Goal: Task Accomplishment & Management: Manage account settings

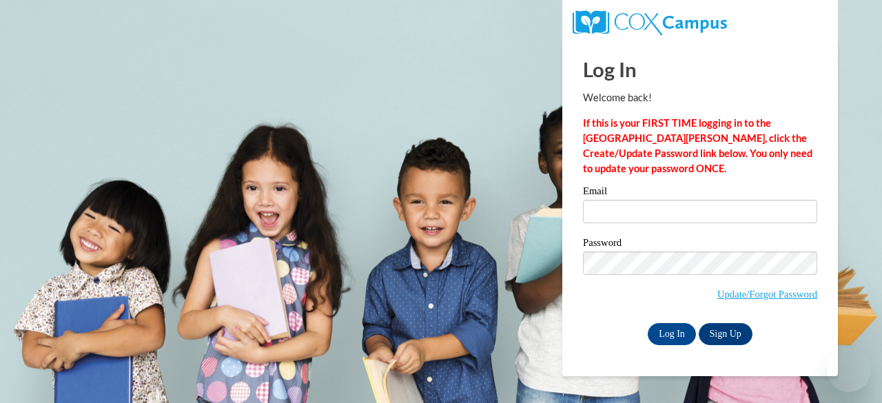
click at [601, 217] on input "Email" at bounding box center [700, 211] width 234 height 23
click at [621, 214] on input "Email" at bounding box center [700, 211] width 234 height 23
click at [821, 188] on div "Please enter your email! Please enter your password! Email Password Update/Forg…" at bounding box center [699, 265] width 255 height 158
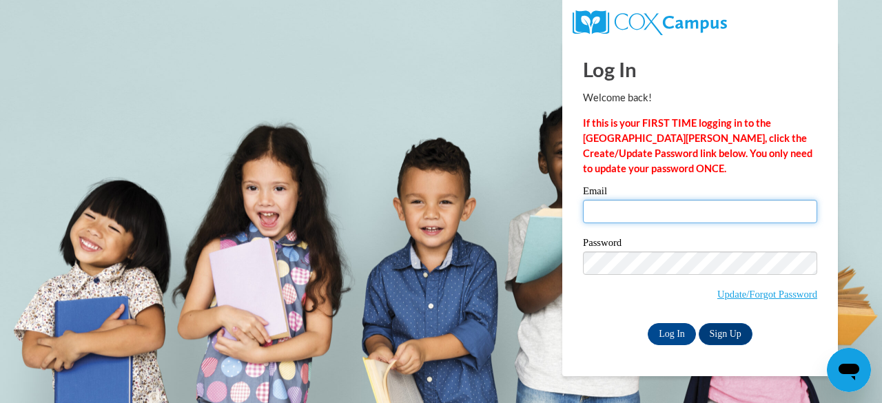
click at [587, 210] on input "Email" at bounding box center [700, 211] width 234 height 23
click at [813, 178] on div "Log In Welcome back! If this is your FIRST TIME logging in to the [GEOGRAPHIC_D…" at bounding box center [700, 193] width 234 height 304
click at [797, 208] on input "Email" at bounding box center [700, 211] width 234 height 23
click at [785, 173] on p "If this is your FIRST TIME logging in to the [GEOGRAPHIC_DATA][PERSON_NAME], cl…" at bounding box center [700, 146] width 234 height 61
click at [638, 216] on input "Email" at bounding box center [700, 211] width 234 height 23
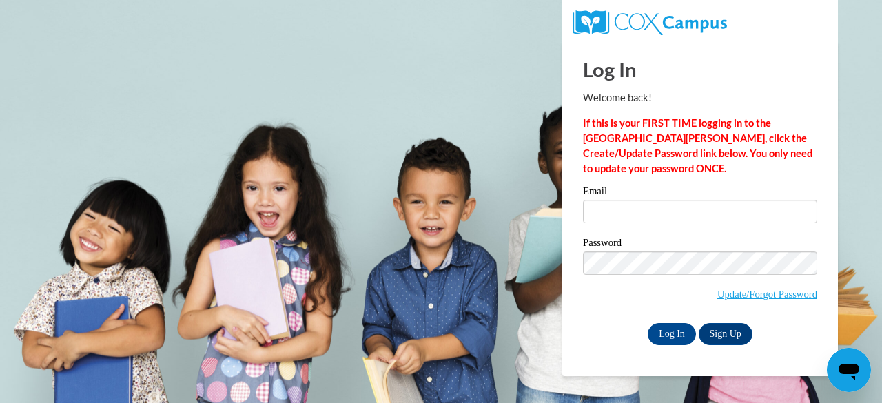
click at [814, 169] on p "If this is your FIRST TIME logging in to the [GEOGRAPHIC_DATA][PERSON_NAME], cl…" at bounding box center [700, 146] width 234 height 61
click at [611, 213] on input "Email" at bounding box center [700, 211] width 234 height 23
click at [821, 188] on div "Please enter your email! Please enter your password! Email Password Update/Forg…" at bounding box center [699, 265] width 255 height 158
click at [614, 212] on input "Email" at bounding box center [700, 211] width 234 height 23
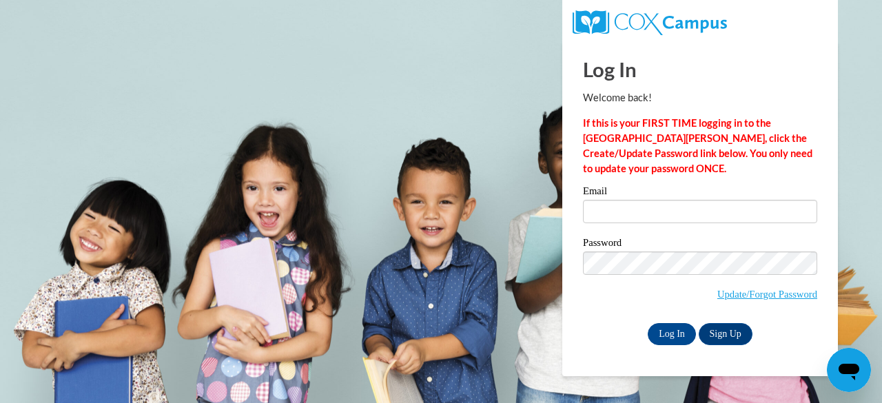
click at [620, 185] on div "Log In Welcome back! If this is your FIRST TIME logging in to the [GEOGRAPHIC_D…" at bounding box center [700, 193] width 234 height 304
click at [623, 209] on input "Email" at bounding box center [700, 211] width 234 height 23
click at [577, 217] on div "Please enter your email! Please enter your password! Email Password Update/Forg…" at bounding box center [699, 265] width 255 height 158
click at [588, 206] on input "Email" at bounding box center [700, 211] width 234 height 23
